Goal: Transaction & Acquisition: Subscribe to service/newsletter

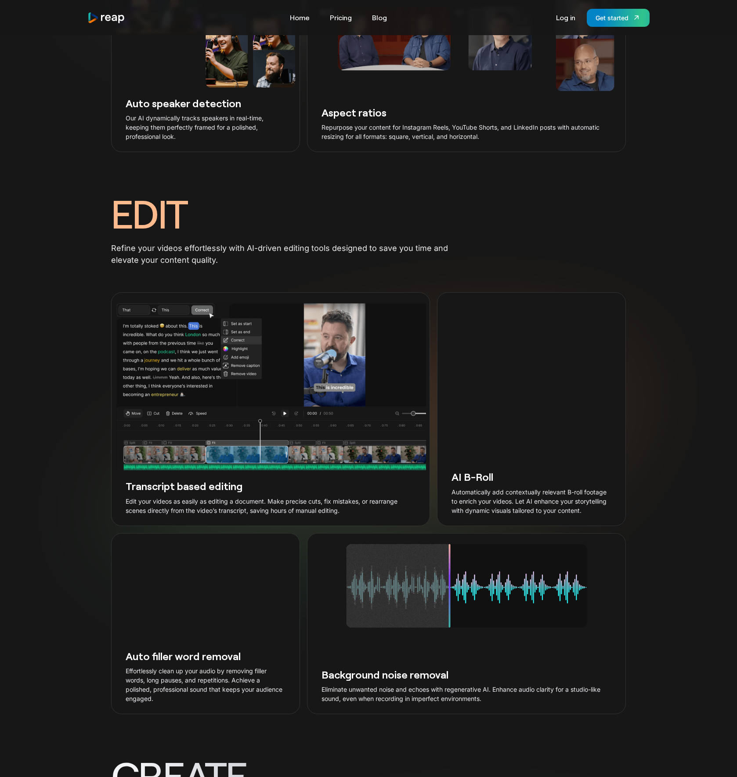
scroll to position [1205, 0]
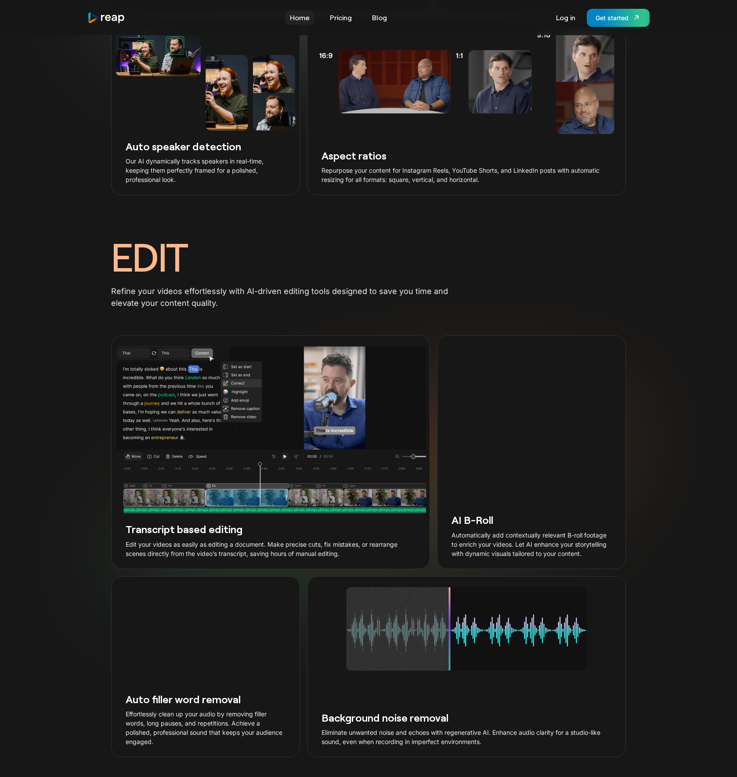
drag, startPoint x: 292, startPoint y: 25, endPoint x: 298, endPoint y: 20, distance: 8.2
click at [292, 25] on div "Tools Link Five Link Six Link Seven Business Link Five Link Six Link Seven Home…" at bounding box center [368, 18] width 562 height 18
click at [299, 19] on link "Home" at bounding box center [300, 18] width 29 height 14
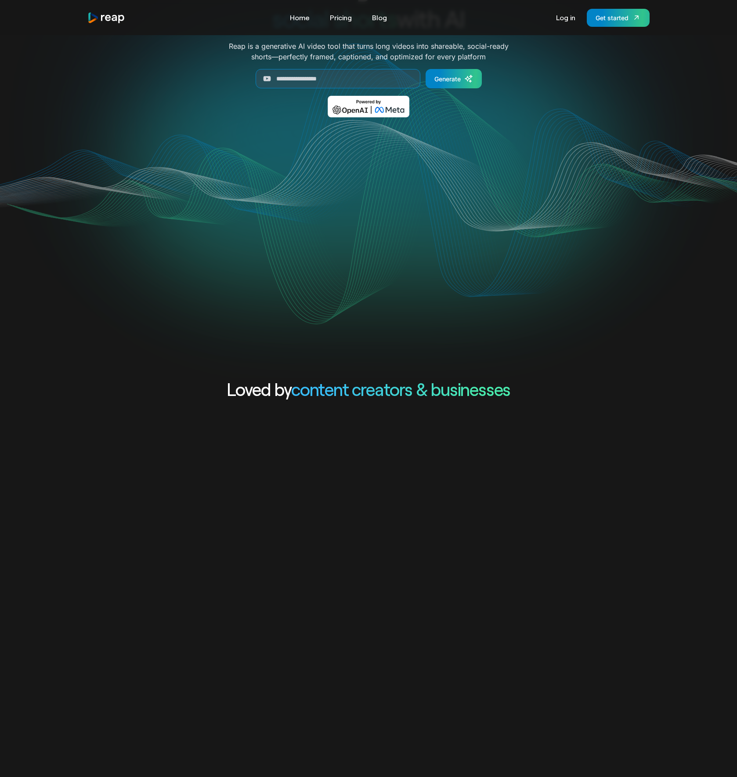
scroll to position [81, 0]
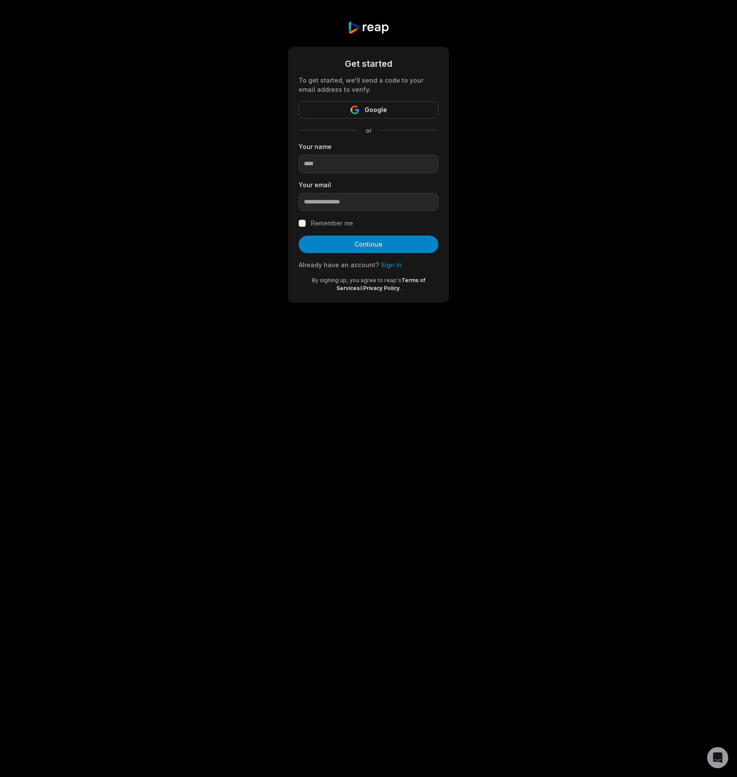
click at [373, 116] on button "Google" at bounding box center [369, 110] width 140 height 18
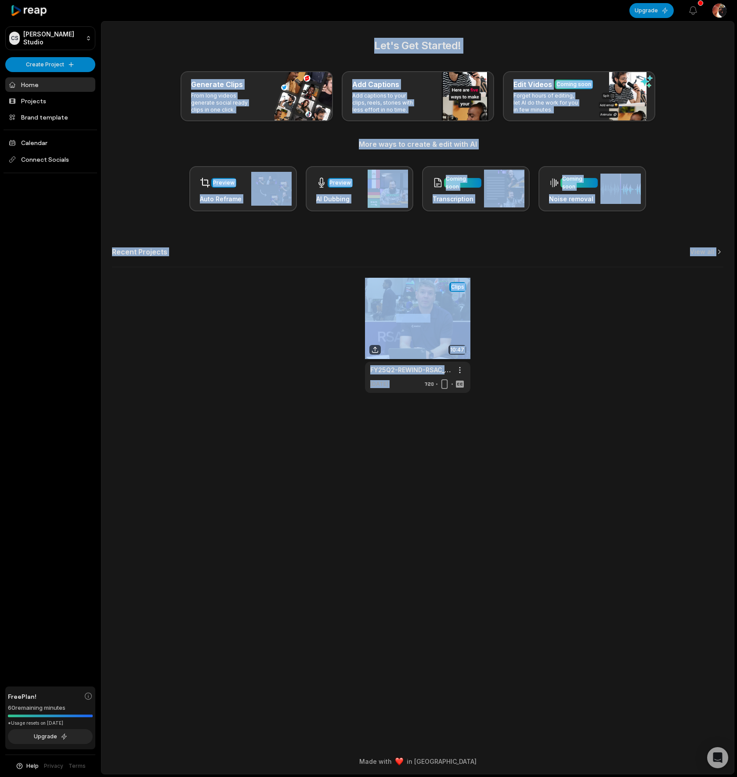
drag, startPoint x: 216, startPoint y: 35, endPoint x: 598, endPoint y: 407, distance: 533.8
click at [599, 407] on main "Let's Get Started! Generate Clips From long videos generate social ready clips …" at bounding box center [417, 385] width 633 height 727
click at [600, 407] on main "Let's Get Started! Generate Clips From long videos generate social ready clips …" at bounding box center [417, 385] width 633 height 727
drag, startPoint x: 371, startPoint y: 40, endPoint x: 593, endPoint y: 457, distance: 472.3
click at [593, 457] on main "Let's Get Started! Generate Clips From long videos generate social ready clips …" at bounding box center [417, 385] width 633 height 727
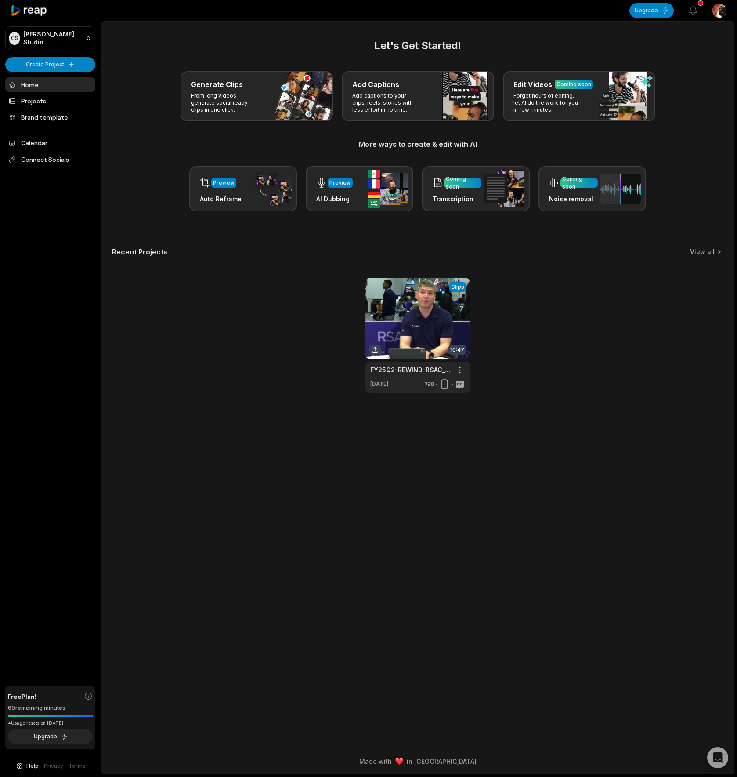
drag, startPoint x: 589, startPoint y: 453, endPoint x: 296, endPoint y: 22, distance: 521.8
click at [590, 449] on main "Let's Get Started! Generate Clips From long videos generate social ready clips …" at bounding box center [417, 385] width 633 height 727
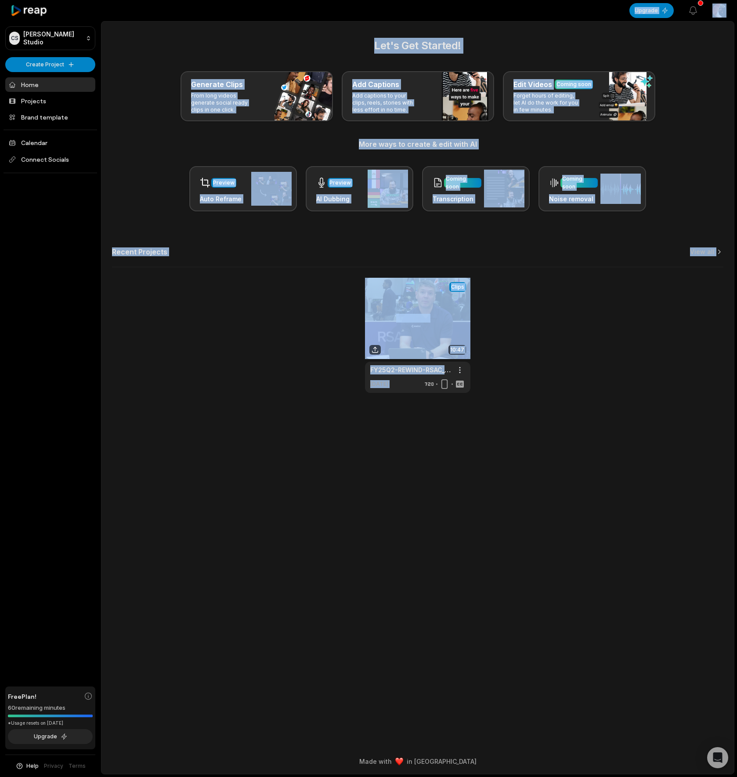
drag, startPoint x: 609, startPoint y: 352, endPoint x: 617, endPoint y: 424, distance: 71.6
click at [627, 430] on div "Open sidebar Upgrade View notifications Open user menu Let's Get Started! Gener…" at bounding box center [368, 388] width 737 height 777
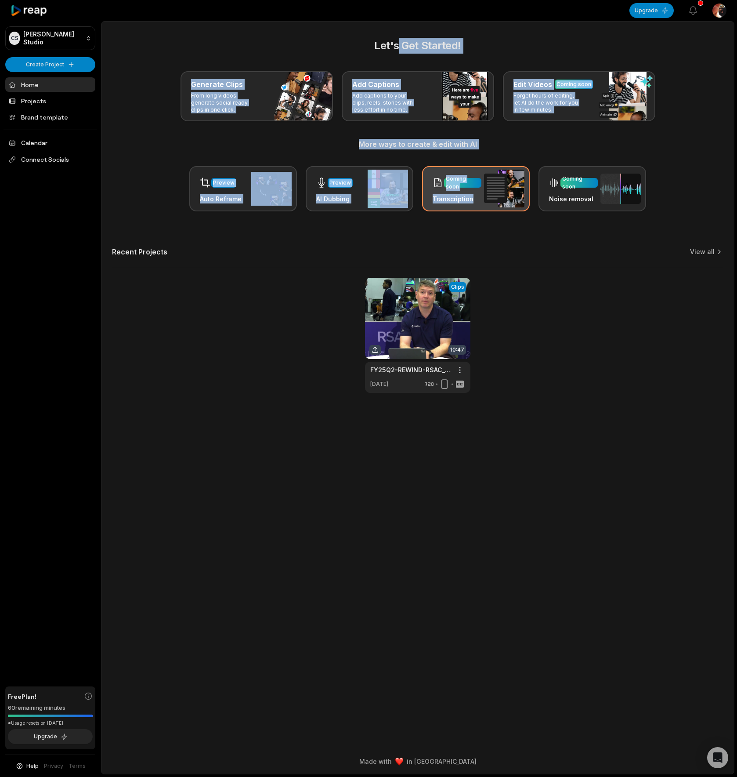
drag, startPoint x: 400, startPoint y: 44, endPoint x: 452, endPoint y: 185, distance: 150.1
click at [473, 210] on div "Let's Get Started! Generate Clips From long videos generate social ready clips …" at bounding box center [418, 125] width 612 height 174
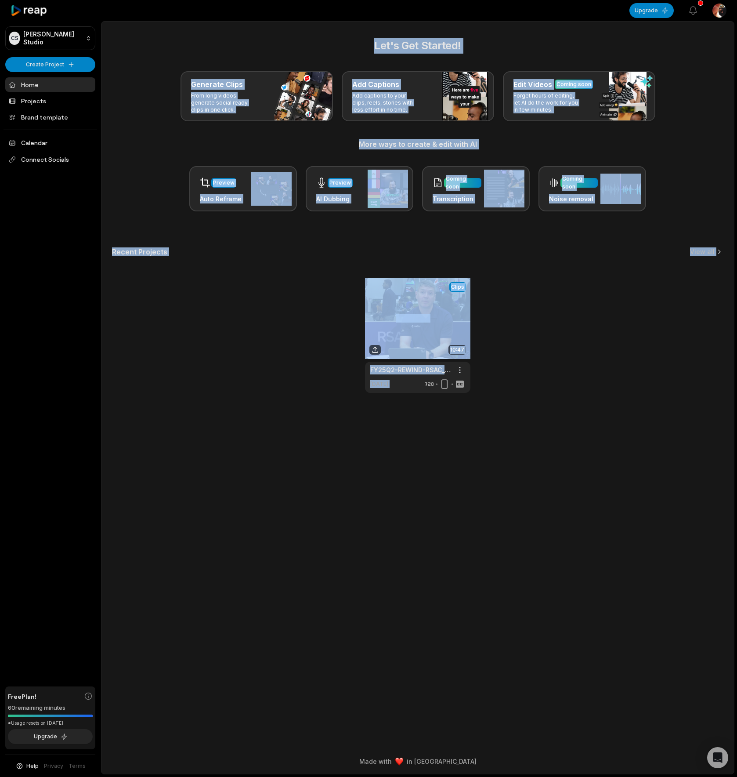
drag, startPoint x: 366, startPoint y: 34, endPoint x: 604, endPoint y: 444, distance: 474.2
click at [604, 444] on main "Let's Get Started! Generate Clips From long videos generate social ready clips …" at bounding box center [417, 385] width 633 height 727
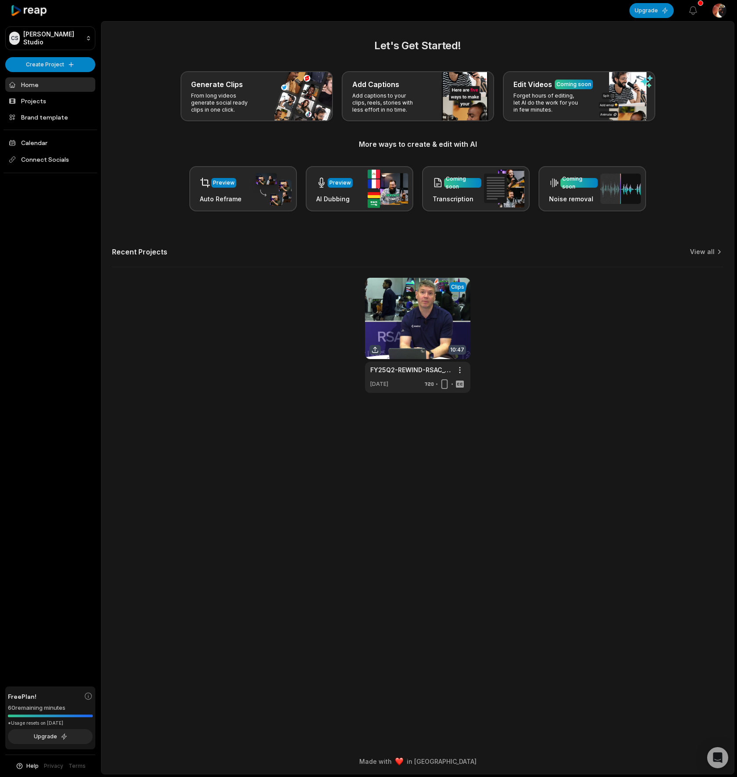
click at [323, 53] on h2 "Let's Get Started!" at bounding box center [418, 46] width 612 height 16
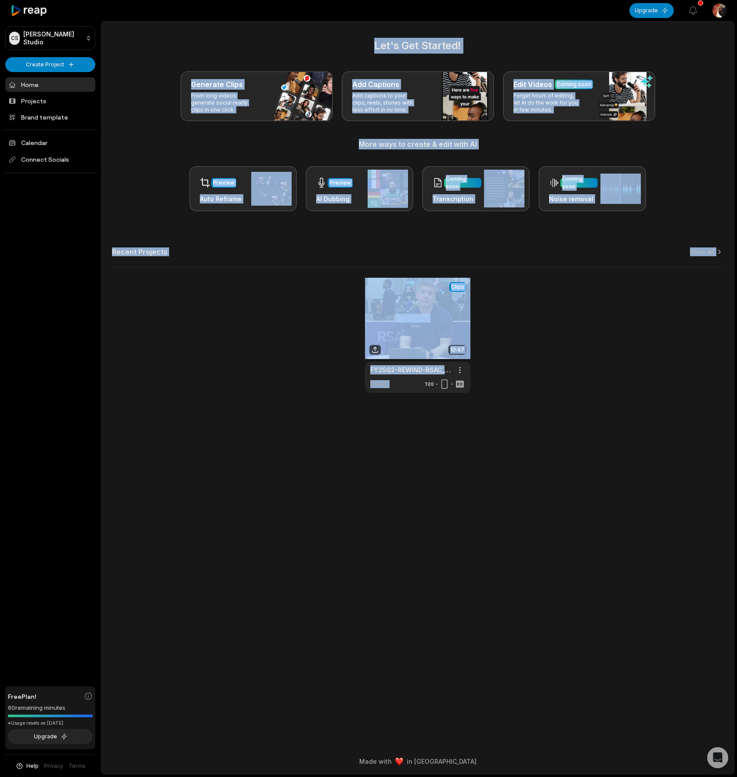
drag, startPoint x: 348, startPoint y: 76, endPoint x: 453, endPoint y: 159, distance: 133.9
click at [694, 505] on main "Let's Get Started! Generate Clips From long videos generate social ready clips …" at bounding box center [417, 385] width 633 height 727
click at [372, 43] on h2 "Let's Get Started!" at bounding box center [418, 46] width 612 height 16
